Goal: Transaction & Acquisition: Purchase product/service

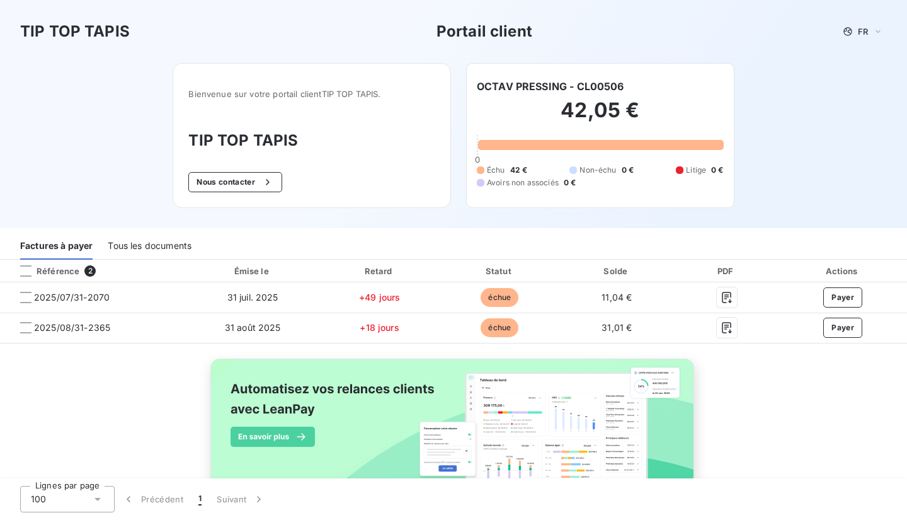
click at [844, 297] on button "Payer" at bounding box center [843, 297] width 39 height 20
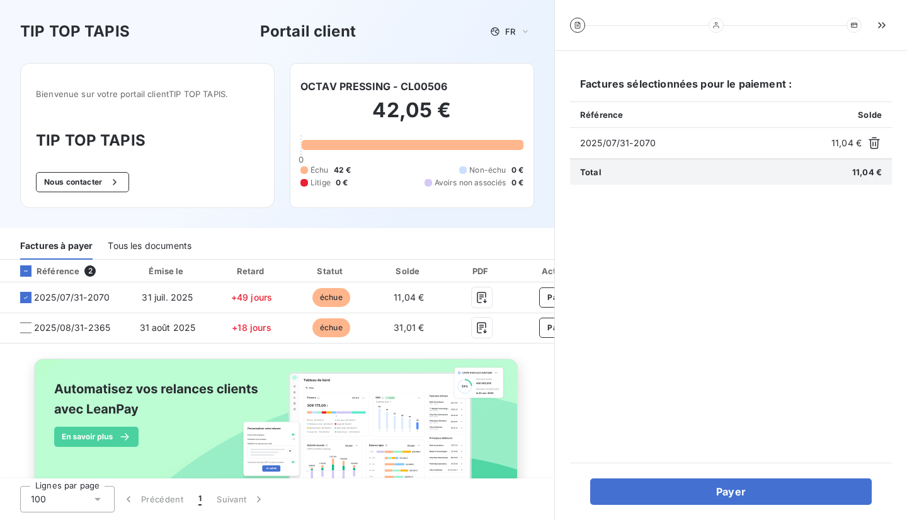
click at [740, 490] on button "Payer" at bounding box center [731, 491] width 282 height 26
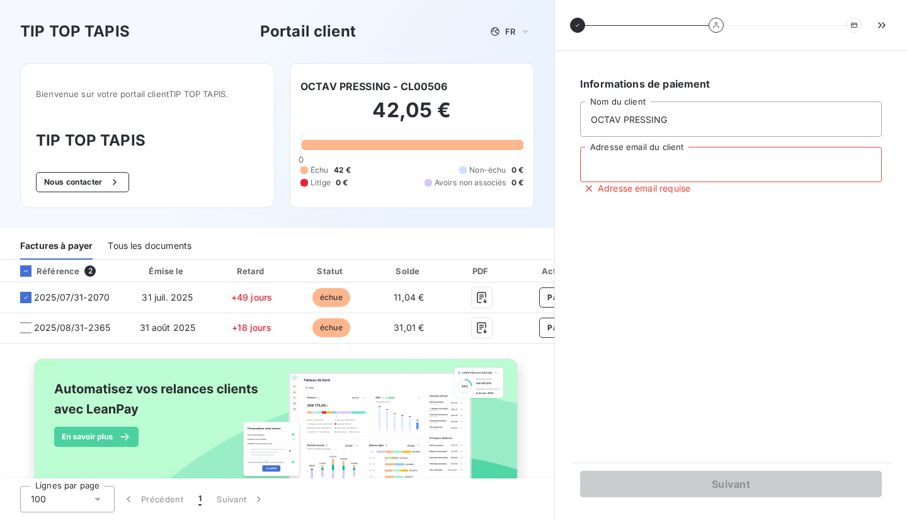
click at [715, 168] on input "Adresse email du client" at bounding box center [731, 164] width 302 height 35
type input "[EMAIL_ADDRESS][DOMAIN_NAME]"
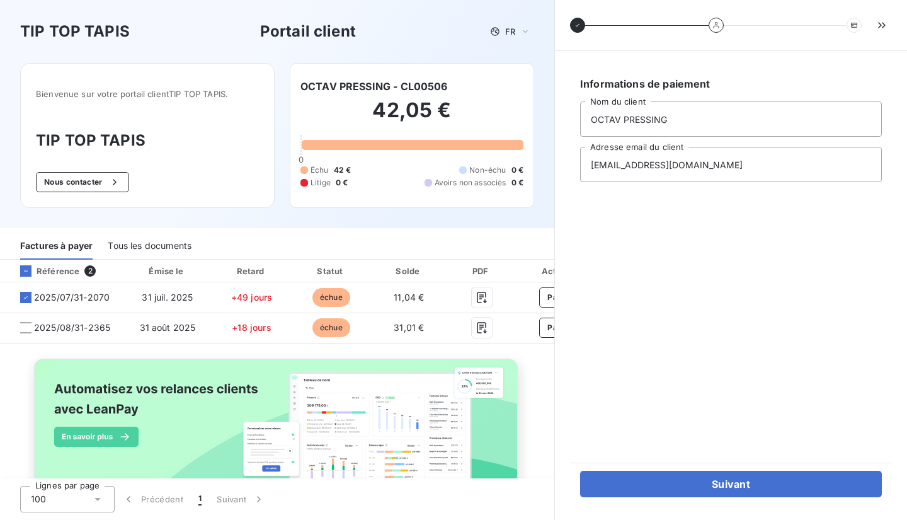
click at [694, 487] on button "Suivant" at bounding box center [731, 484] width 302 height 26
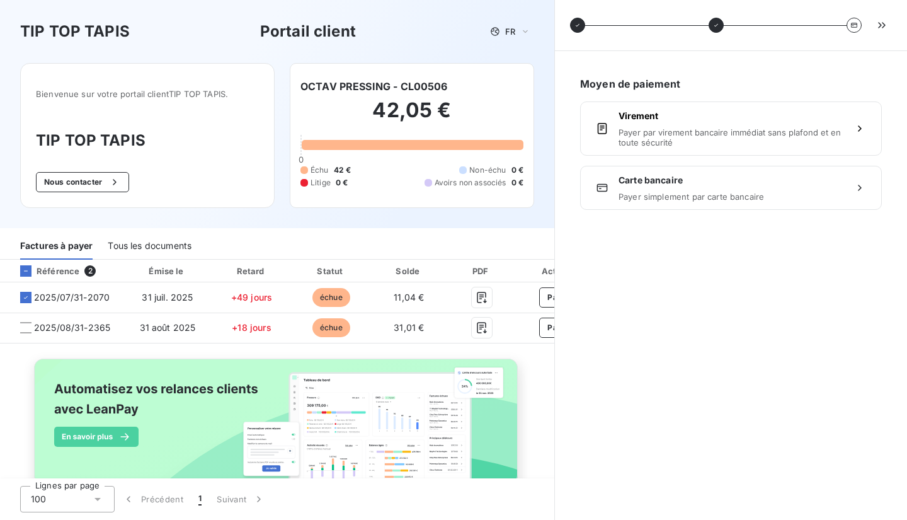
click at [747, 176] on span "Carte bancaire" at bounding box center [731, 180] width 225 height 13
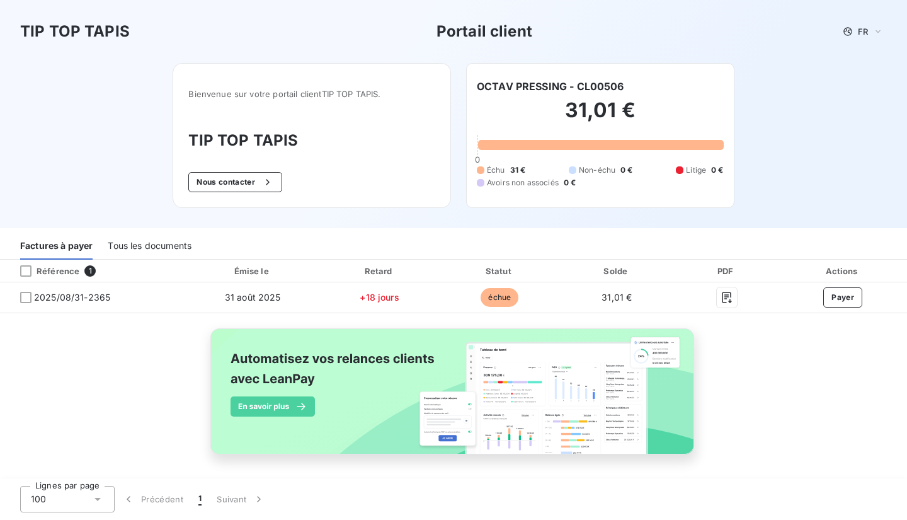
click at [828, 299] on button "Payer" at bounding box center [843, 297] width 39 height 20
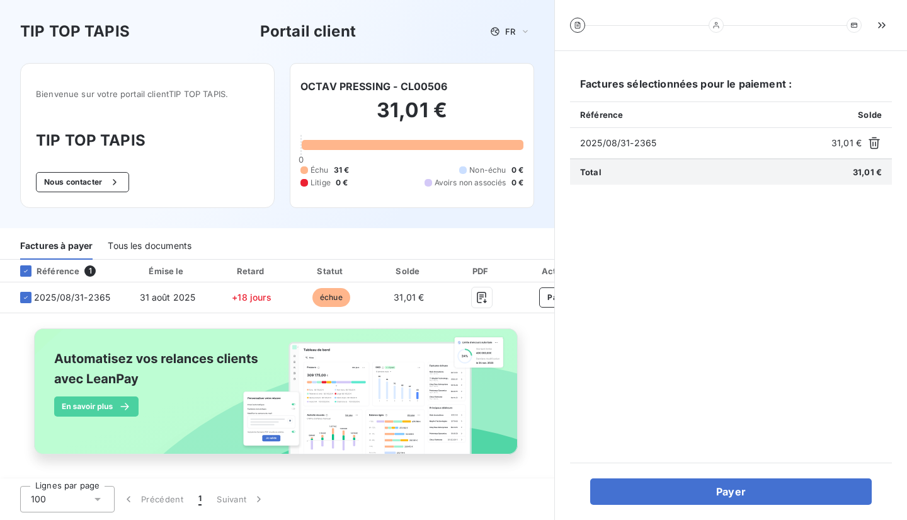
click at [762, 490] on button "Payer" at bounding box center [731, 491] width 282 height 26
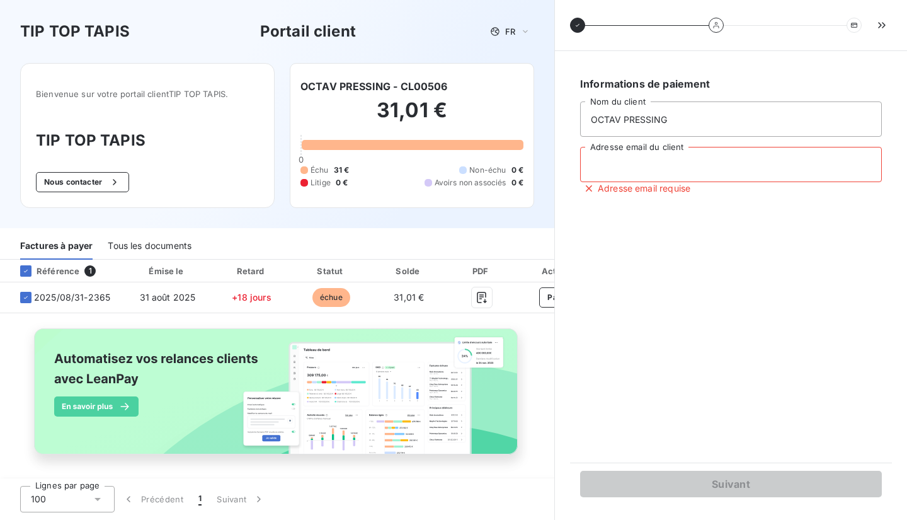
click at [751, 153] on input "Adresse email du client" at bounding box center [731, 164] width 302 height 35
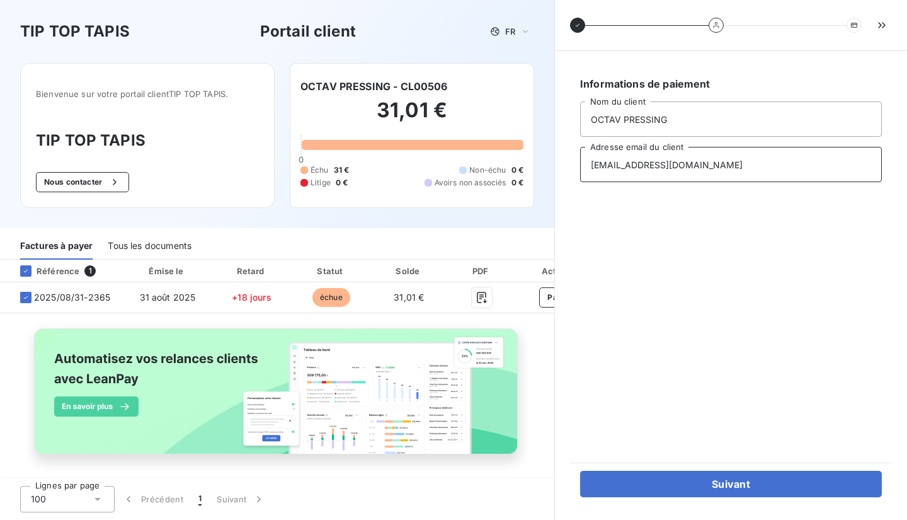
type input "[EMAIL_ADDRESS][DOMAIN_NAME]"
click at [677, 480] on button "Suivant" at bounding box center [731, 484] width 302 height 26
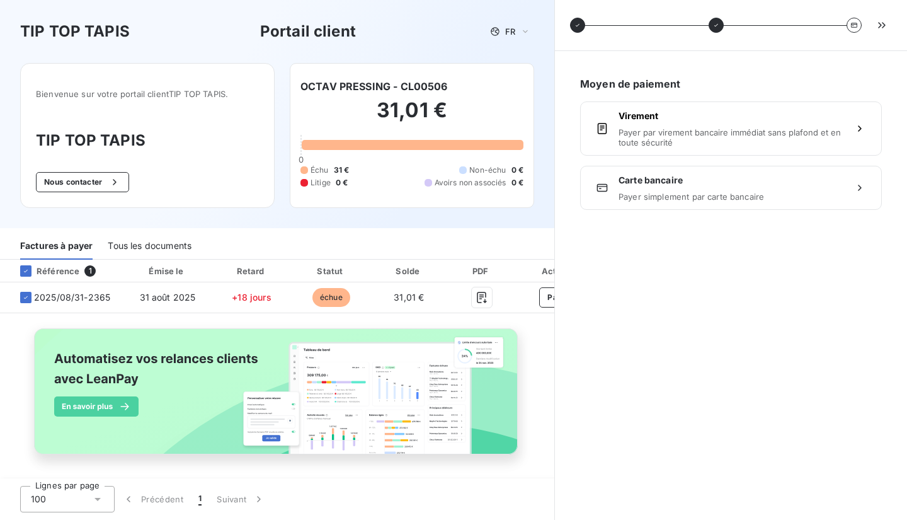
click at [758, 185] on span "Carte bancaire" at bounding box center [731, 180] width 225 height 13
